Goal: Navigation & Orientation: Find specific page/section

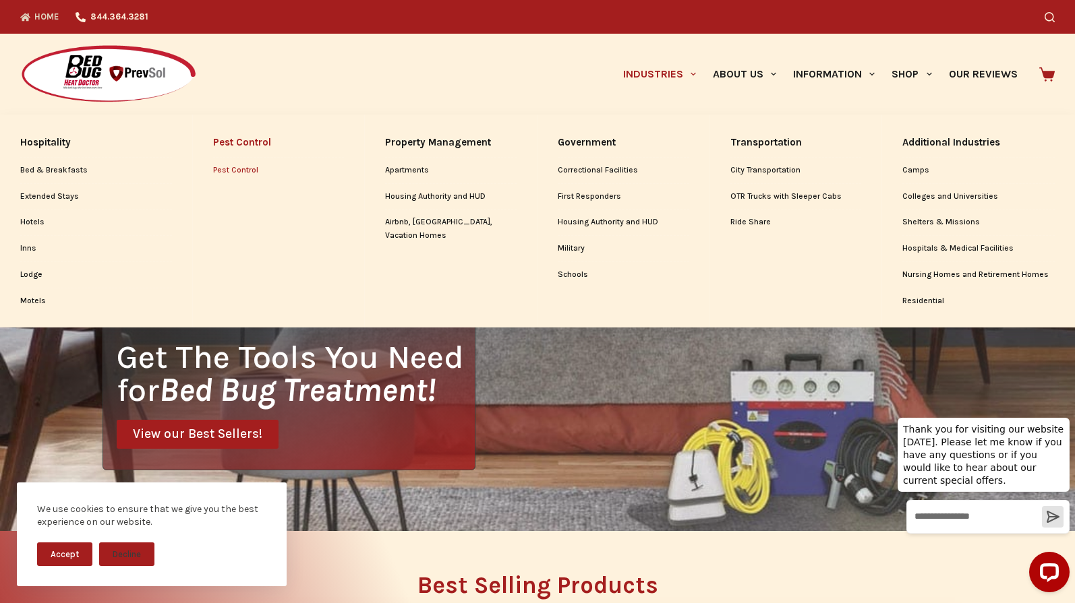
click at [225, 173] on link "Pest Control" at bounding box center [278, 171] width 131 height 26
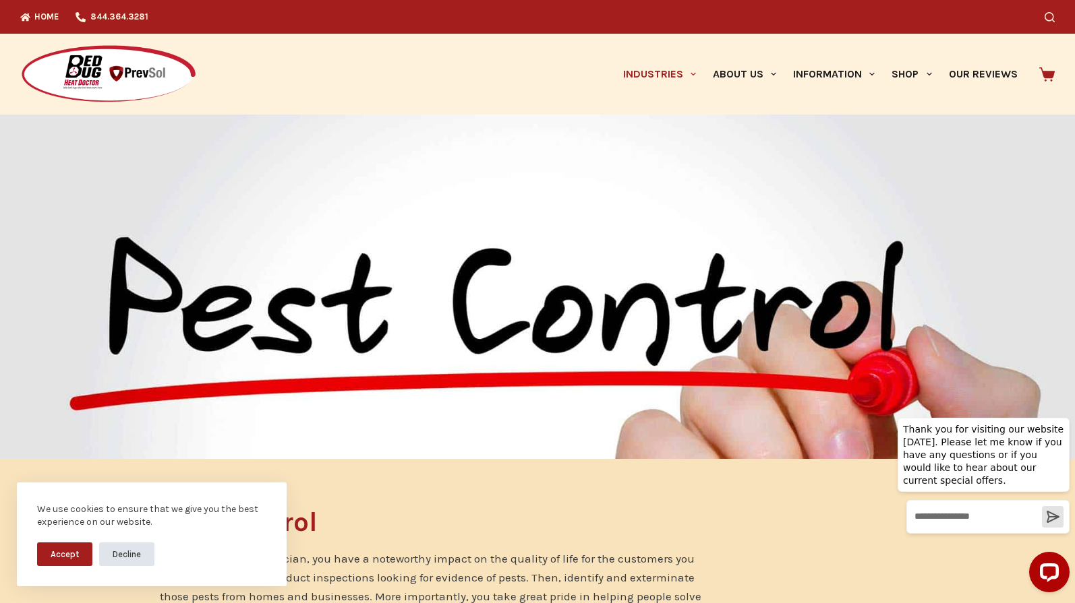
click at [132, 556] on button "Decline" at bounding box center [126, 555] width 55 height 24
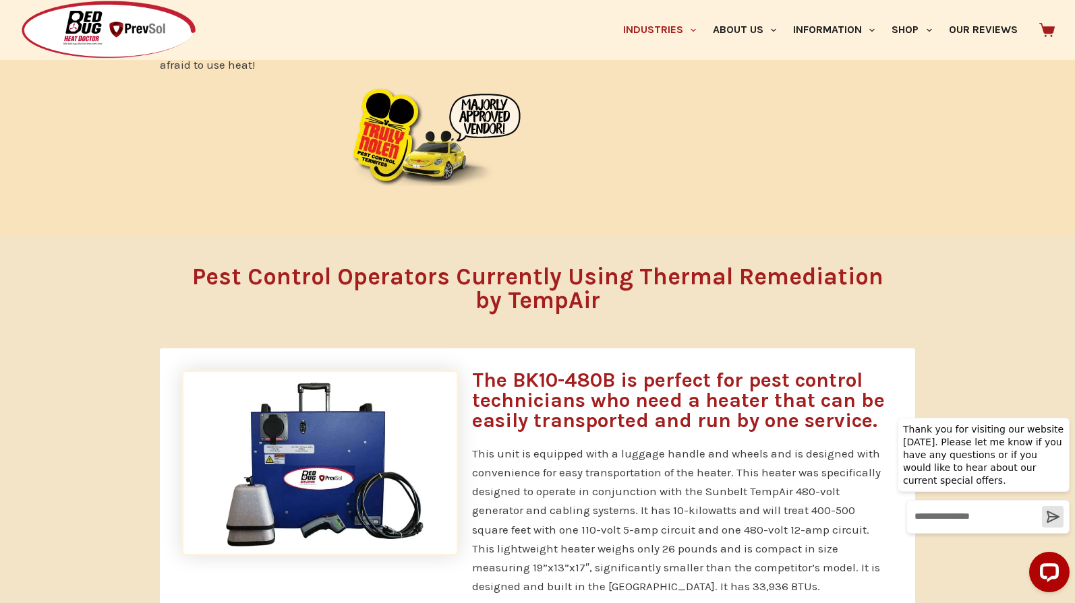
scroll to position [819, 0]
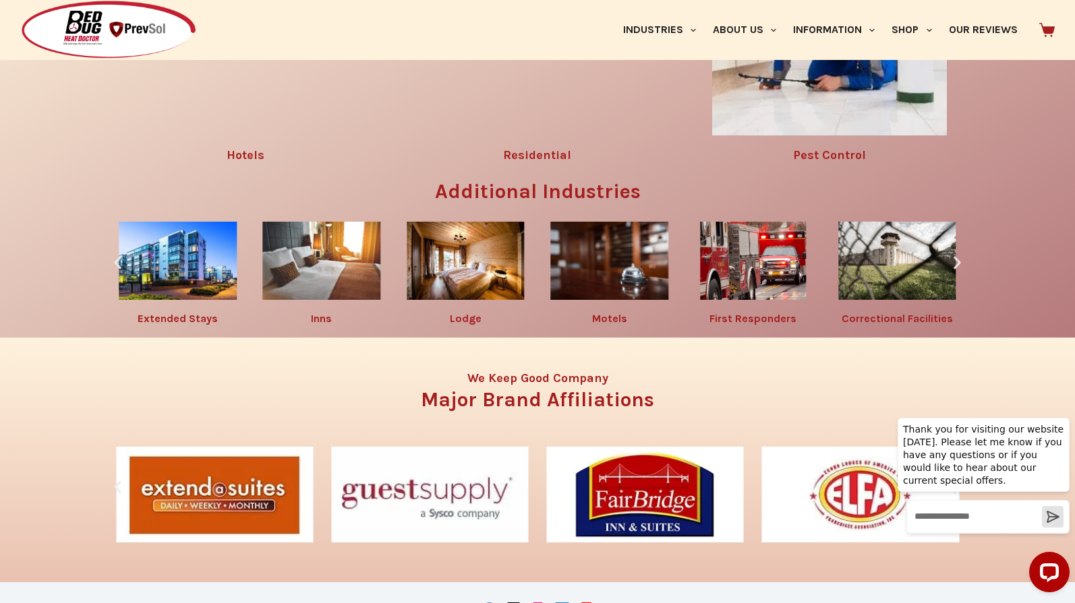
scroll to position [2340, 0]
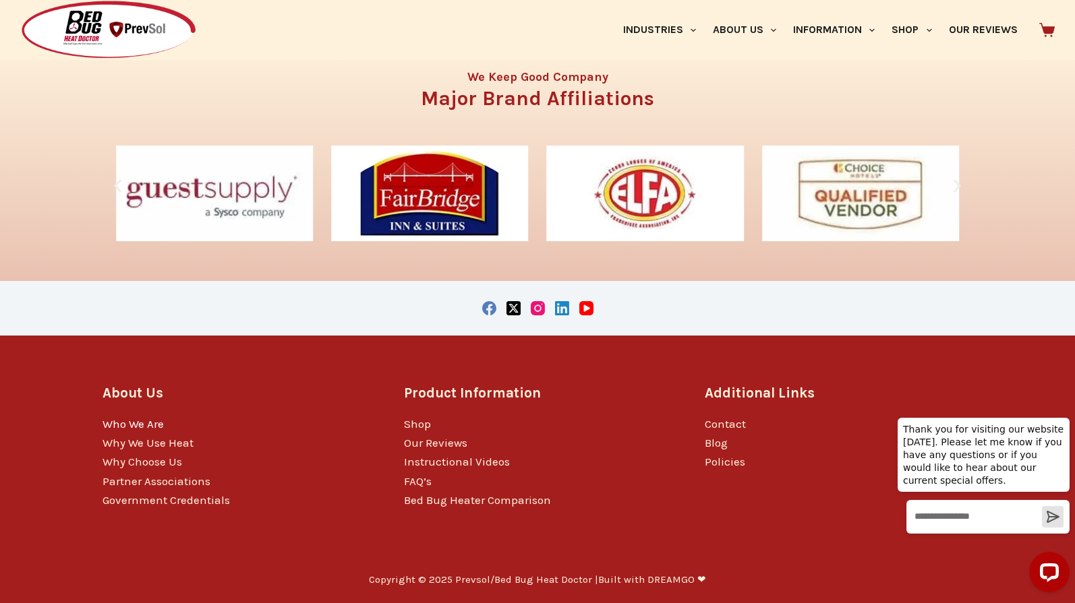
click at [107, 421] on link "Who We Are" at bounding box center [132, 423] width 61 height 13
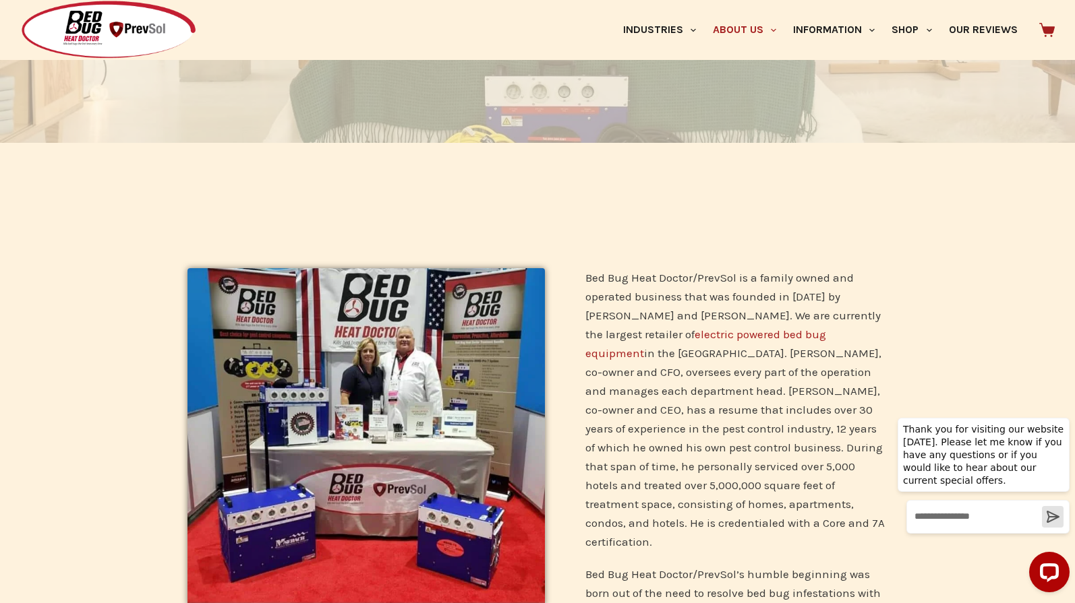
scroll to position [224, 0]
